Goal: Complete application form: Complete application form

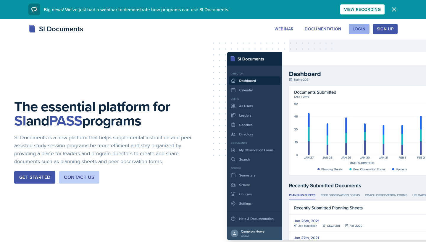
click at [364, 31] on div "Login" at bounding box center [358, 29] width 13 height 5
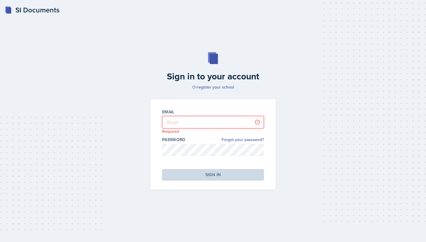
type input "[PERSON_NAME][EMAIL_ADDRESS][PERSON_NAME][DOMAIN_NAME]"
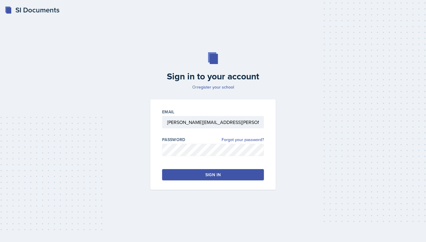
click at [200, 178] on button "Sign in" at bounding box center [213, 174] width 102 height 11
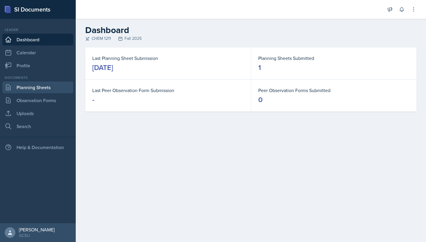
click at [41, 90] on link "Planning Sheets" at bounding box center [37, 88] width 71 height 12
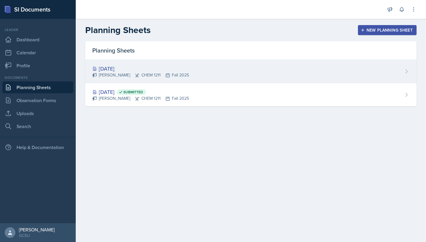
click at [115, 66] on div "[DATE]" at bounding box center [140, 69] width 97 height 8
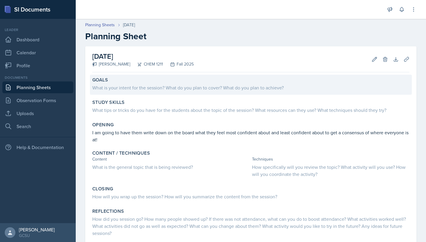
click at [159, 90] on div "What is your intent for the session? What do you plan to cover? What do you pla…" at bounding box center [250, 87] width 317 height 7
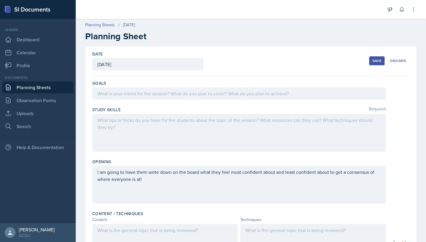
click at [159, 96] on div at bounding box center [238, 94] width 293 height 12
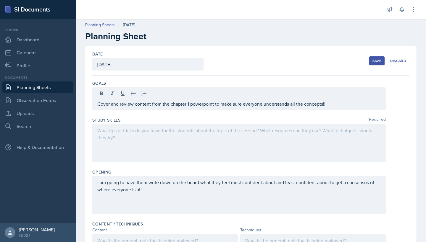
click at [149, 146] on div at bounding box center [238, 143] width 293 height 38
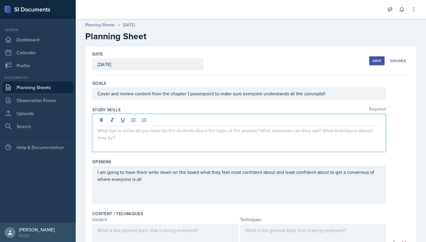
click at [374, 59] on div "Save" at bounding box center [376, 61] width 9 height 5
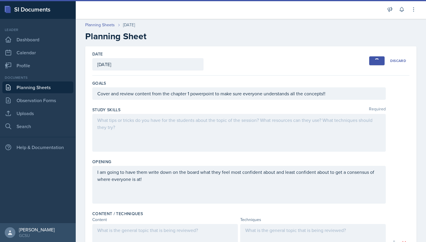
click at [46, 88] on link "Planning Sheets" at bounding box center [37, 88] width 71 height 12
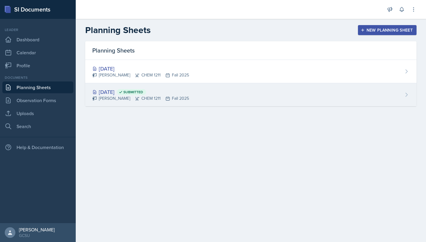
click at [117, 94] on div "[DATE] Submitted" at bounding box center [140, 92] width 97 height 8
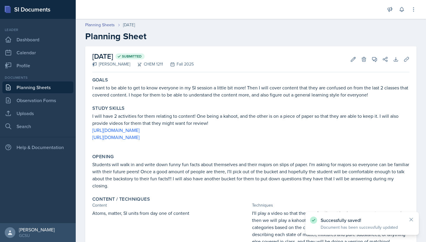
click at [103, 117] on p "I will have 2 activities for them relating to content! One being a kahoot, and …" at bounding box center [250, 120] width 317 height 14
click at [103, 120] on p "I will have 2 activities for them relating to content! One being a kahoot, and …" at bounding box center [250, 120] width 317 height 14
click at [352, 59] on icon at bounding box center [353, 59] width 4 height 4
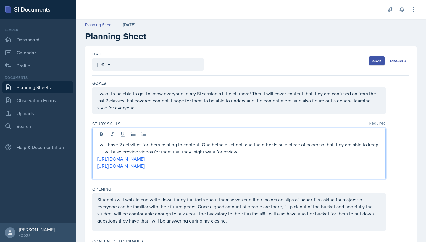
drag, startPoint x: 289, startPoint y: 161, endPoint x: 95, endPoint y: 152, distance: 194.1
click at [95, 152] on div "I will have 2 activities for them relating to content! One being a kahoot, and …" at bounding box center [238, 153] width 293 height 51
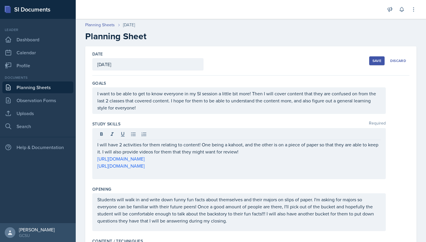
click at [95, 152] on div "I will have 2 activities for them relating to content! One being a kahoot, and …" at bounding box center [238, 153] width 293 height 51
drag, startPoint x: 94, startPoint y: 145, endPoint x: 303, endPoint y: 167, distance: 210.2
click at [303, 167] on div "I will have 2 activities for them relating to content! One being a kahoot, and …" at bounding box center [238, 153] width 293 height 51
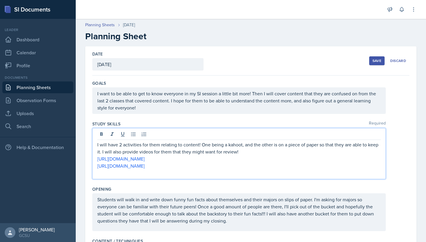
click at [302, 170] on p at bounding box center [238, 173] width 283 height 7
copy div "I will have 2 activities for them relating to content! One being a kahoot, and …"
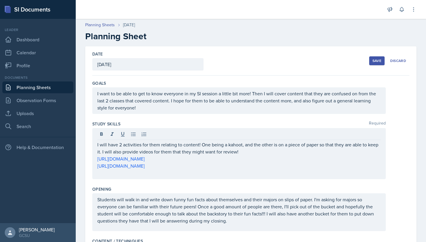
click at [379, 60] on div "Save" at bounding box center [376, 61] width 9 height 5
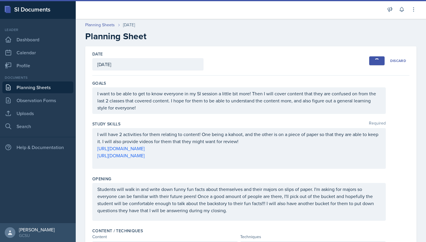
click at [36, 85] on link "Planning Sheets" at bounding box center [37, 88] width 71 height 12
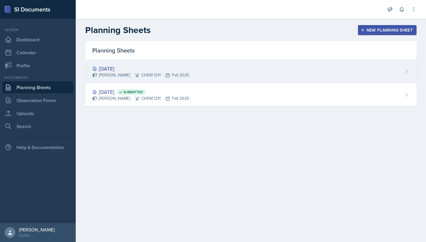
click at [125, 64] on div "[DATE] [PERSON_NAME] CHEM 1211 Fall 2025" at bounding box center [250, 71] width 331 height 23
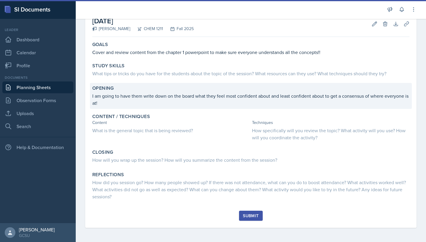
scroll to position [35, 0]
click at [138, 96] on p "I am going to have them write down on the board what they feel most confident a…" at bounding box center [250, 100] width 317 height 14
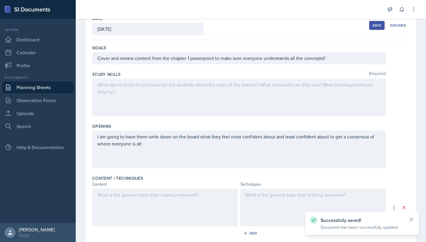
click at [142, 96] on div at bounding box center [238, 98] width 293 height 38
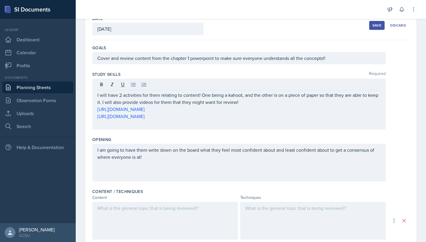
drag, startPoint x: 96, startPoint y: 94, endPoint x: 184, endPoint y: 92, distance: 88.4
click at [184, 92] on div "I will have 2 activities for them relating to content! One being a kahoot, and …" at bounding box center [238, 104] width 293 height 51
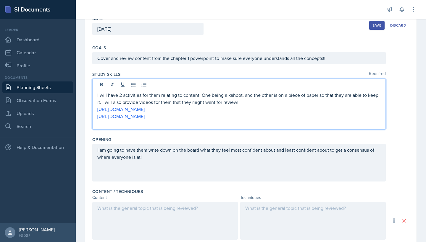
click at [248, 111] on p "[URL][DOMAIN_NAME]" at bounding box center [238, 109] width 283 height 7
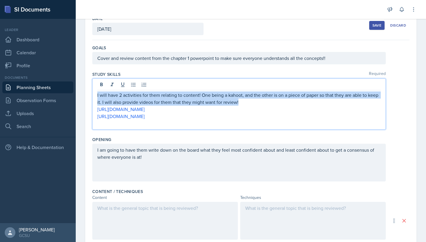
drag, startPoint x: 242, startPoint y: 104, endPoint x: 82, endPoint y: 93, distance: 160.0
click at [82, 93] on div "Date [DATE] [DATE] 27 28 29 30 31 1 2 3 4 5 6 7 8 9 10 11 12 13 14 15 16 17 18 …" at bounding box center [251, 195] width 350 height 368
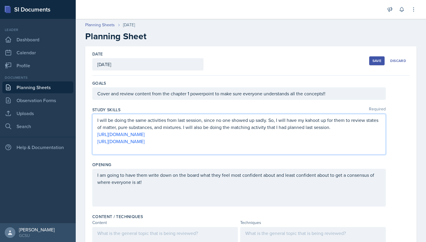
scroll to position [0, 0]
click at [377, 61] on div "Save" at bounding box center [376, 61] width 9 height 5
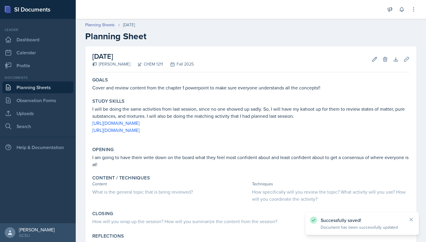
click at [26, 85] on link "Planning Sheets" at bounding box center [37, 88] width 71 height 12
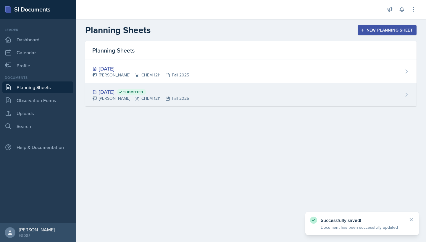
click at [119, 90] on div "[DATE] Submitted" at bounding box center [140, 92] width 97 height 8
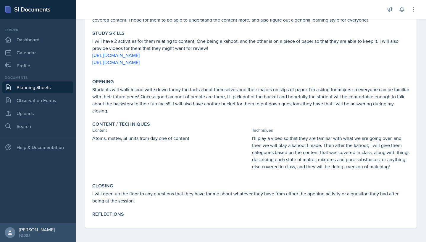
scroll to position [75, 0]
click at [156, 139] on p "Atoms, matter, SI units from day one of content" at bounding box center [170, 138] width 157 height 7
click at [183, 140] on p "Atoms, matter, SI units from day one of content" at bounding box center [170, 138] width 157 height 7
click at [252, 133] on div "Content Techniques" at bounding box center [250, 130] width 317 height 6
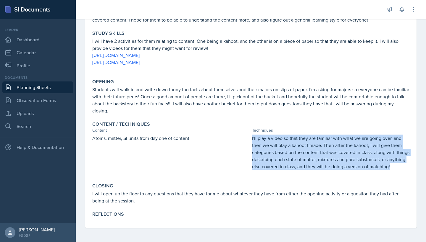
drag, startPoint x: 251, startPoint y: 136, endPoint x: 419, endPoint y: 169, distance: 170.9
click at [419, 169] on div "[DATE] Submitted [PERSON_NAME] CHEM 1211 Fall 2025 Edit Delete View Comments Co…" at bounding box center [251, 106] width 350 height 271
copy p "I'll play a video so that they are familiar with what we are going over, and th…"
click at [59, 85] on link "Planning Sheets" at bounding box center [37, 88] width 71 height 12
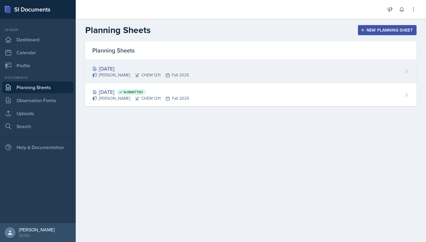
click at [113, 66] on div "[DATE]" at bounding box center [140, 69] width 97 height 8
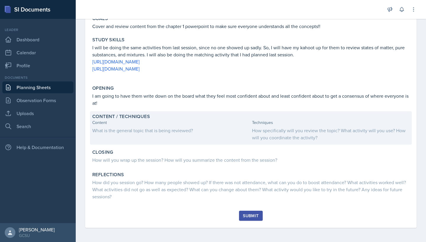
click at [276, 133] on div "How specifically will you review the topic? What activity will you use? How wil…" at bounding box center [330, 134] width 157 height 14
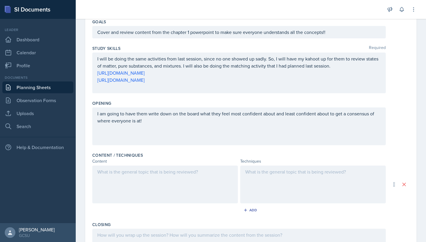
click at [251, 179] on div at bounding box center [312, 185] width 145 height 38
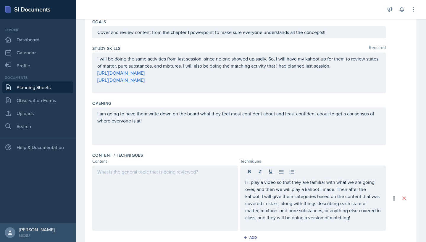
click at [128, 189] on div at bounding box center [164, 198] width 145 height 65
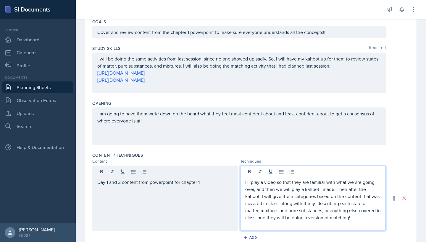
click at [246, 174] on div "I'll play a video so that they are familiar with what we are going over, and th…" at bounding box center [312, 198] width 145 height 65
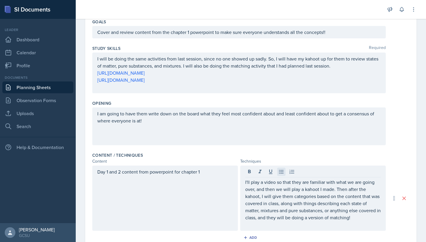
click at [281, 173] on icon at bounding box center [281, 172] width 6 height 6
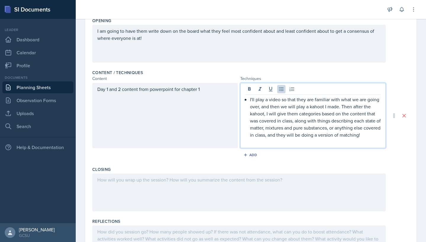
scroll to position [165, 0]
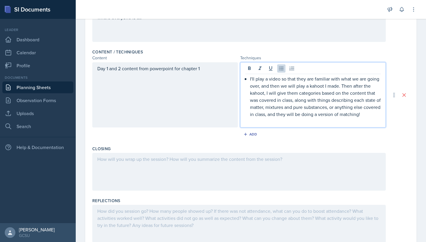
click at [248, 116] on div "I'll play a video so that they are familiar with what we are going over, and th…" at bounding box center [312, 100] width 135 height 50
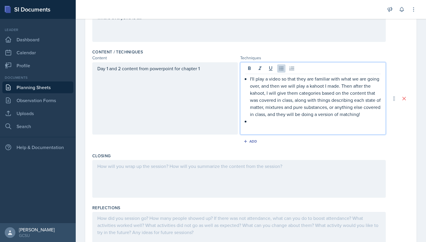
click at [178, 77] on div "Day 1 and 2 content from powerpoint for chapter 1" at bounding box center [164, 72] width 135 height 14
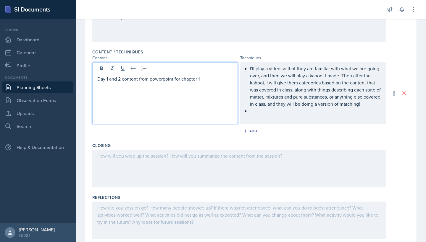
click at [226, 76] on p "Day 1 and 2 content from powerpoint for chapter 1" at bounding box center [164, 78] width 135 height 7
click at [130, 71] on icon at bounding box center [133, 69] width 6 height 6
click at [96, 80] on div "Day 1 and 2 content from powerpoint for chapter 1" at bounding box center [164, 93] width 145 height 62
click at [131, 68] on icon at bounding box center [133, 69] width 6 height 6
click at [281, 113] on ul "I'll play a video so that they are familiar with what we are going over, and th…" at bounding box center [315, 90] width 131 height 50
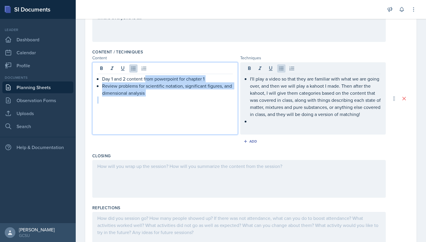
drag, startPoint x: 146, startPoint y: 77, endPoint x: 163, endPoint y: 99, distance: 27.8
click at [163, 99] on div "Day 1 and 2 content from powerpoint for chapter 1 Review problems for scientifi…" at bounding box center [164, 92] width 135 height 35
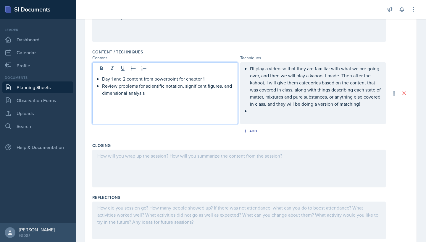
click at [162, 98] on p at bounding box center [164, 100] width 135 height 7
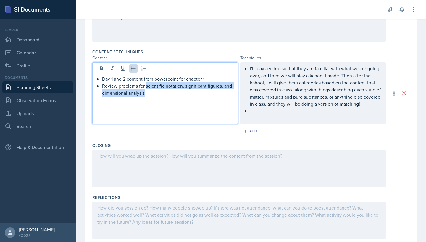
drag, startPoint x: 145, startPoint y: 88, endPoint x: 153, endPoint y: 93, distance: 9.5
click at [153, 93] on p "Review problems for scientific notation, significant figures, and dimensional a…" at bounding box center [167, 89] width 131 height 14
copy p "scientific notation, significant figures, and dimensional analysis"
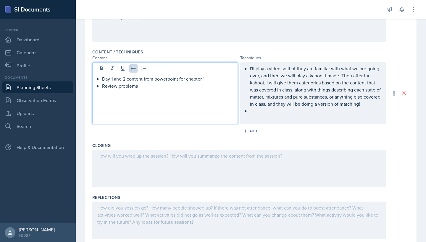
click at [270, 121] on div "I'll play a video so that they are familiar with what we are going over, and th…" at bounding box center [312, 93] width 135 height 57
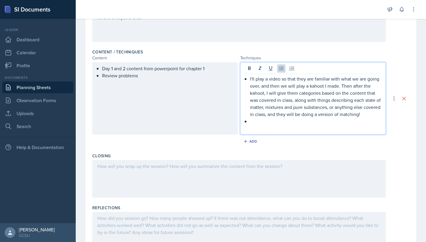
click at [260, 118] on p at bounding box center [315, 121] width 131 height 7
paste div
click at [251, 122] on p "scientific notation, significant figures, and dimensional analysis" at bounding box center [315, 121] width 131 height 7
click at [186, 197] on div at bounding box center [238, 179] width 293 height 38
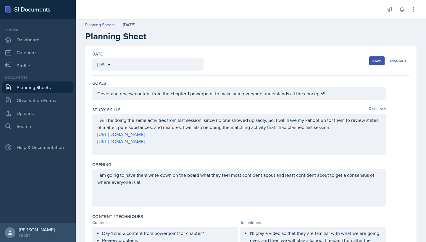
scroll to position [0, 0]
click at [380, 63] on div "Save" at bounding box center [376, 61] width 9 height 5
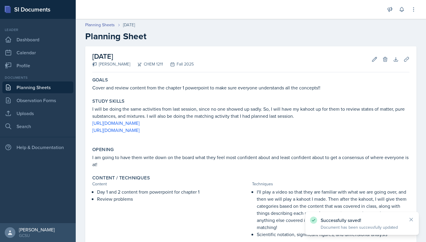
click at [39, 86] on link "Planning Sheets" at bounding box center [37, 88] width 71 height 12
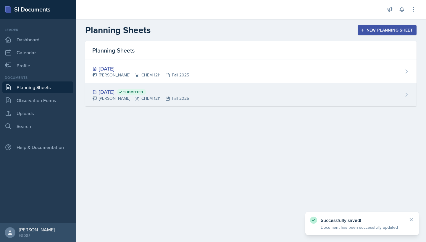
click at [116, 91] on div "[DATE] Submitted" at bounding box center [140, 92] width 97 height 8
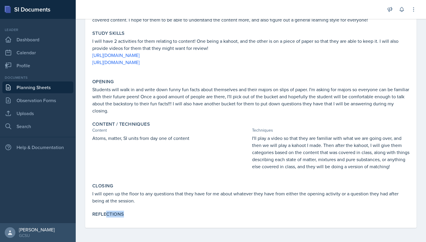
click at [108, 218] on div "Reflections" at bounding box center [251, 215] width 322 height 12
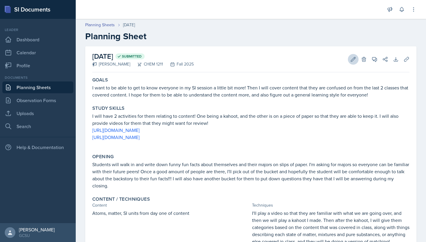
click at [355, 60] on icon at bounding box center [353, 59] width 6 height 6
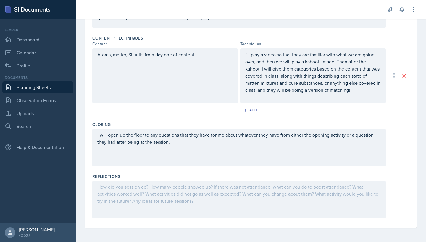
click at [158, 200] on div at bounding box center [238, 200] width 293 height 38
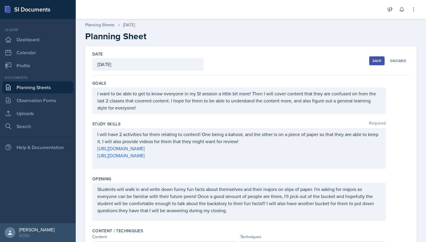
click at [379, 60] on div "Save" at bounding box center [376, 61] width 9 height 5
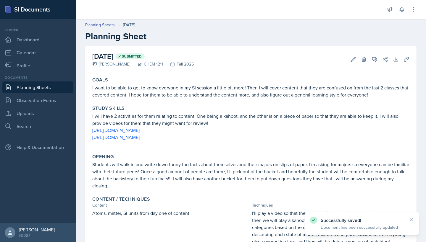
click at [37, 87] on link "Planning Sheets" at bounding box center [37, 88] width 71 height 12
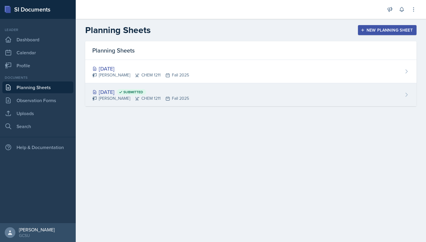
click at [121, 73] on div "[PERSON_NAME] CHEM 1211 Fall 2025" at bounding box center [140, 75] width 97 height 6
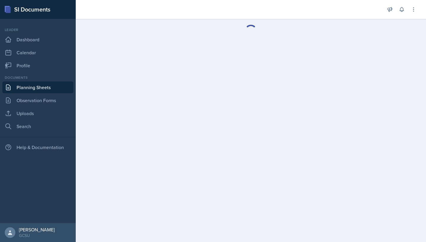
click at [120, 69] on main at bounding box center [251, 131] width 350 height 224
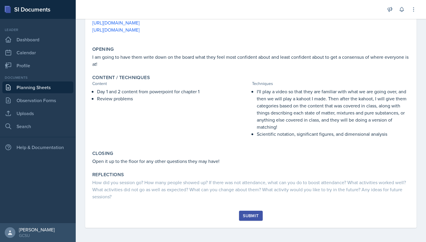
scroll to position [101, 0]
click at [249, 217] on div "Submit" at bounding box center [251, 216] width 16 height 5
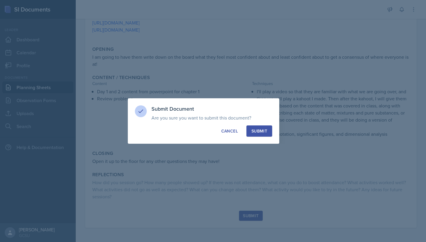
click at [265, 133] on div "Submit" at bounding box center [259, 131] width 16 height 6
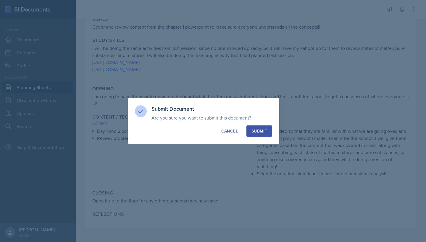
scroll to position [61, 0]
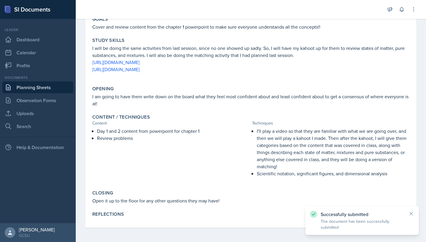
click at [40, 88] on link "Planning Sheets" at bounding box center [37, 88] width 71 height 12
